Goal: Task Accomplishment & Management: Use online tool/utility

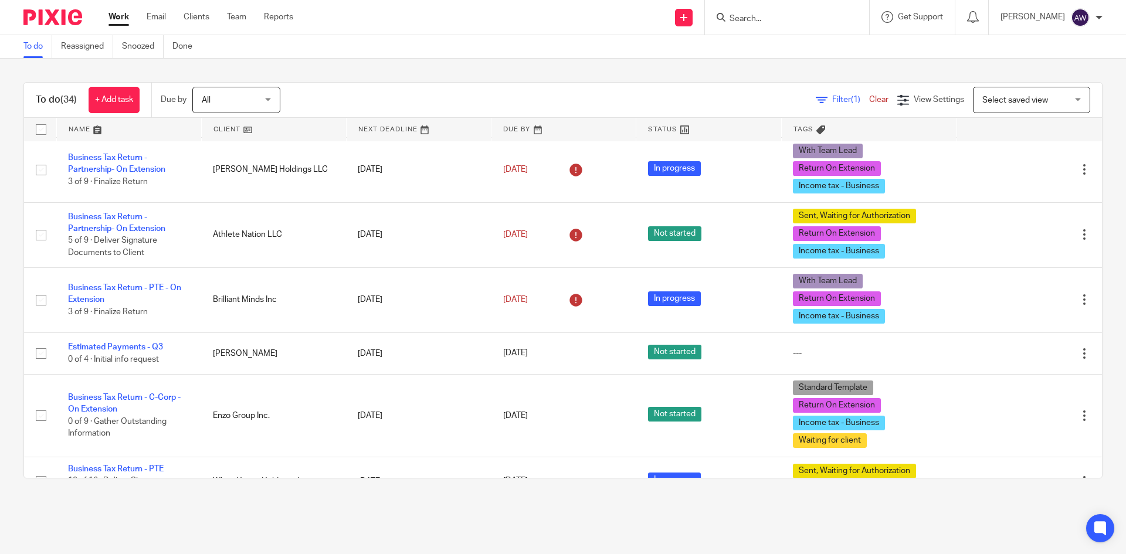
scroll to position [361, 0]
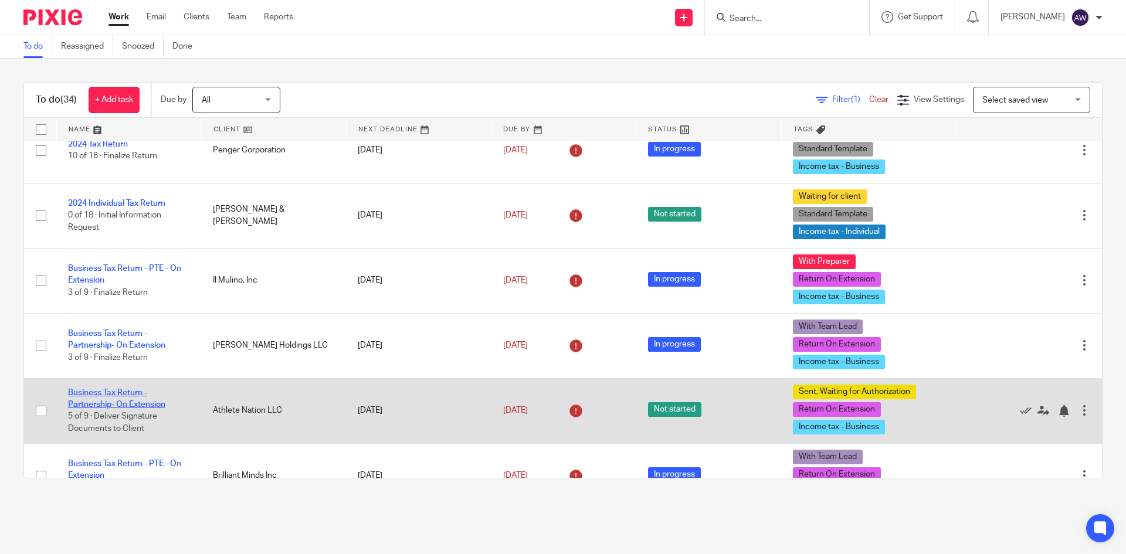
click at [147, 397] on link "Business Tax Return - Partnership- On Extension" at bounding box center [116, 399] width 97 height 20
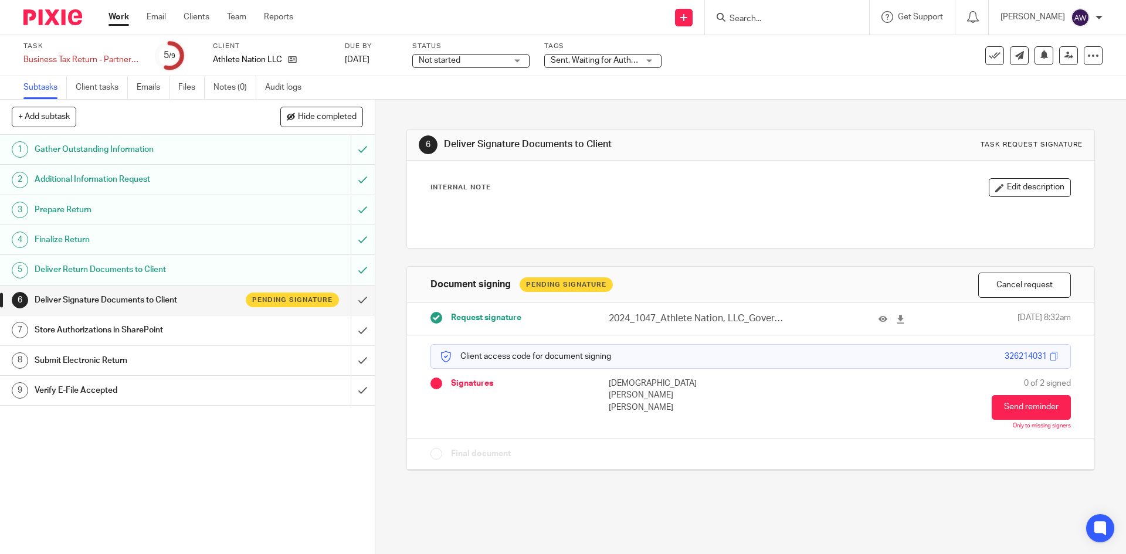
click at [127, 16] on link "Work" at bounding box center [119, 17] width 21 height 12
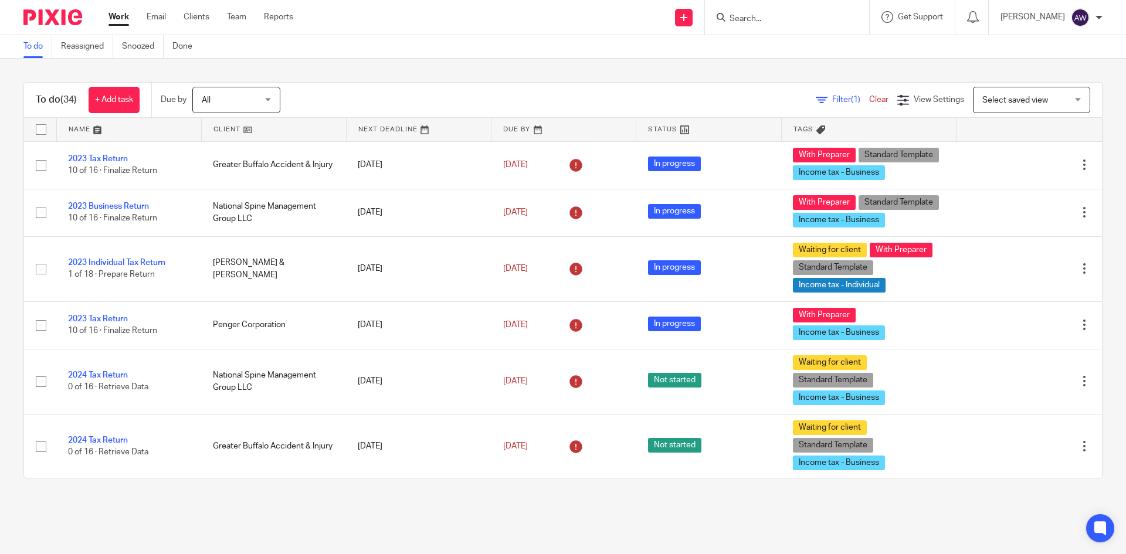
click at [748, 24] on input "Search" at bounding box center [782, 19] width 106 height 11
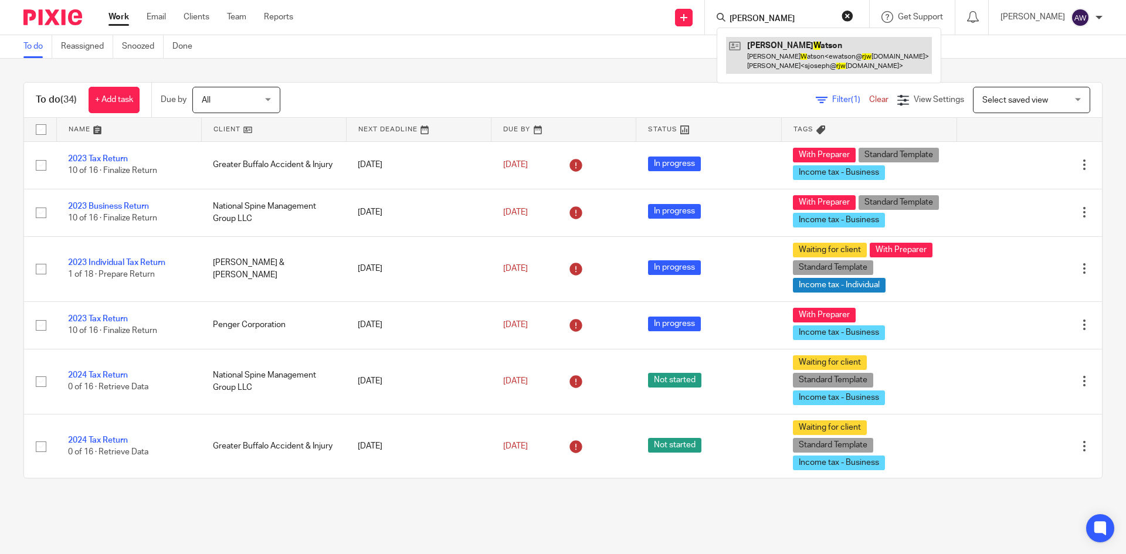
type input "rj w"
click at [759, 56] on link at bounding box center [829, 55] width 206 height 36
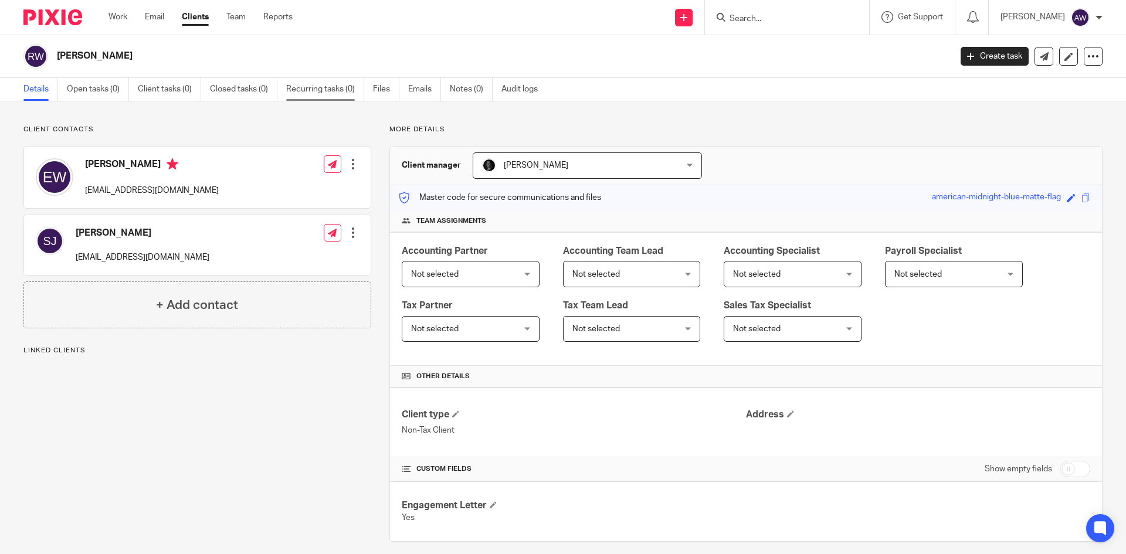
click at [340, 88] on link "Recurring tasks (0)" at bounding box center [325, 89] width 78 height 23
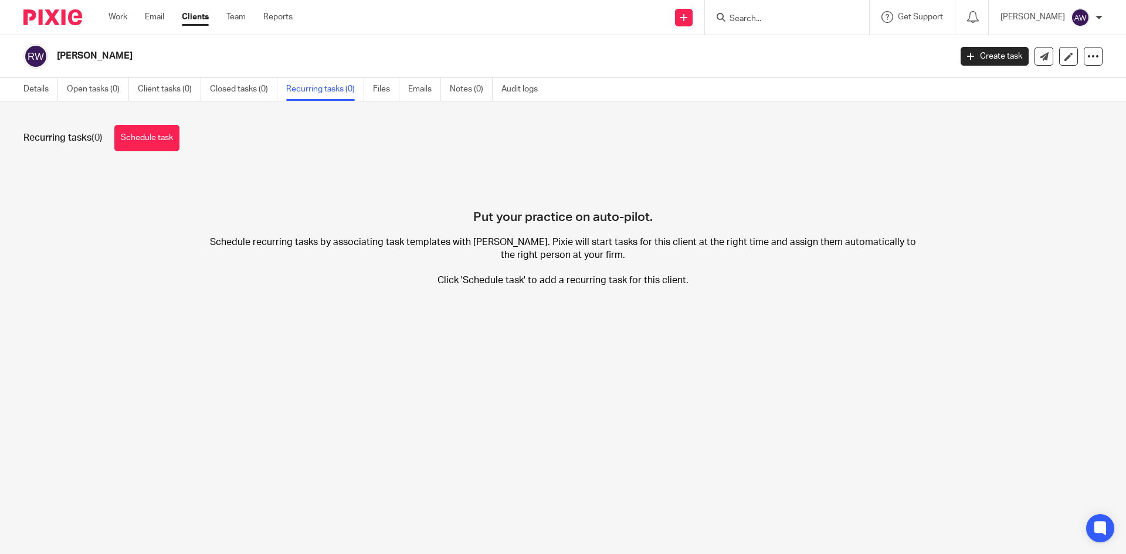
click at [107, 14] on div "Work Email Clients Team Reports Work Email Clients Team Reports Settings" at bounding box center [204, 17] width 214 height 35
click at [119, 16] on link "Work" at bounding box center [118, 17] width 19 height 12
